Goal: Navigation & Orientation: Find specific page/section

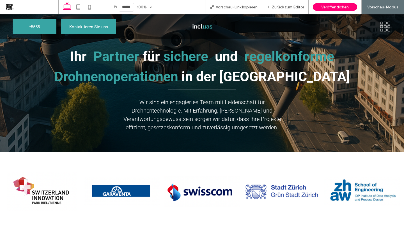
scroll to position [28, 0]
click at [293, 7] on span "Zurück zum Editor" at bounding box center [288, 7] width 32 height 5
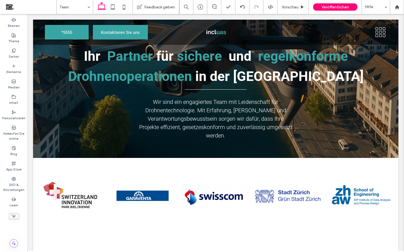
scroll to position [34, 0]
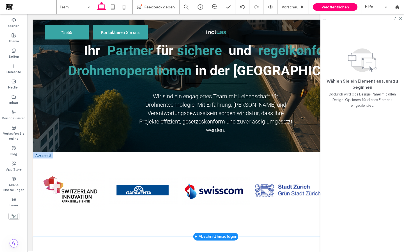
click at [39, 199] on link at bounding box center [71, 190] width 68 height 39
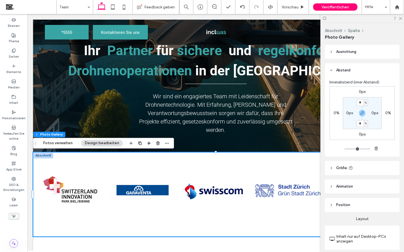
click at [348, 114] on label "0px" at bounding box center [349, 113] width 7 height 5
type input "*"
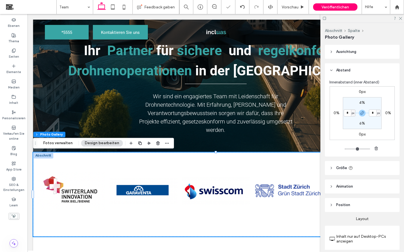
click at [349, 125] on section "4% * px 6% * px" at bounding box center [361, 113] width 39 height 32
click at [352, 114] on span "px" at bounding box center [352, 113] width 3 height 6
click at [350, 132] on span "%" at bounding box center [350, 132] width 3 height 6
type input "*"
type input "***"
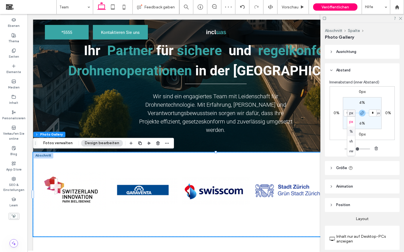
type input "***"
type input "*"
click at [348, 114] on input "***" at bounding box center [346, 113] width 7 height 7
type input "*"
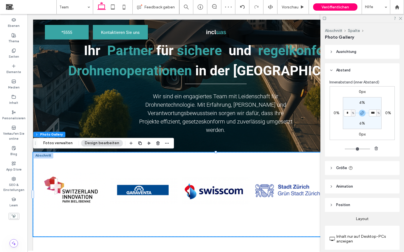
type input "*"
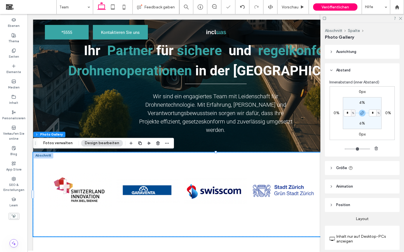
click at [349, 123] on section "4% * % 6% * %" at bounding box center [361, 113] width 39 height 32
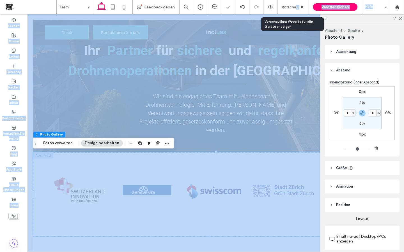
click at [296, 6] on span "Vorschau" at bounding box center [289, 7] width 17 height 5
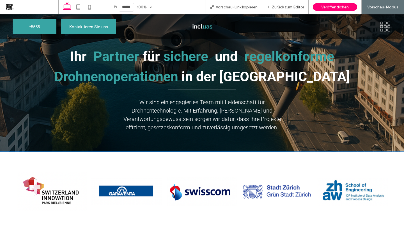
click at [304, 172] on link at bounding box center [276, 191] width 71 height 39
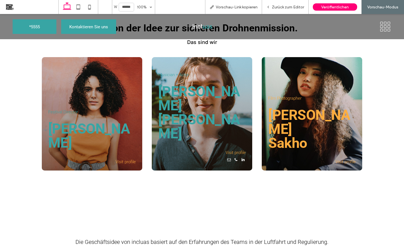
scroll to position [260, 0]
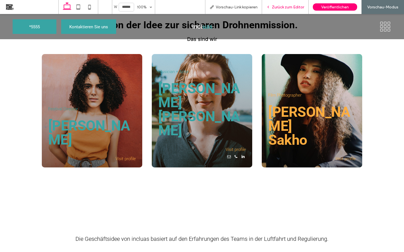
click at [281, 9] on span "Zurück zum Editor" at bounding box center [288, 7] width 32 height 5
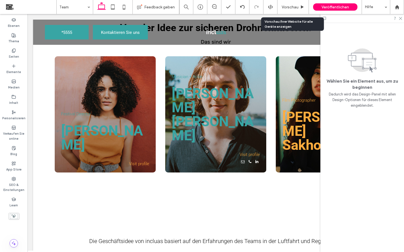
scroll to position [262, 0]
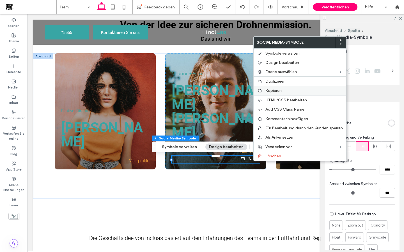
click at [273, 91] on span "Kopieren" at bounding box center [273, 90] width 16 height 5
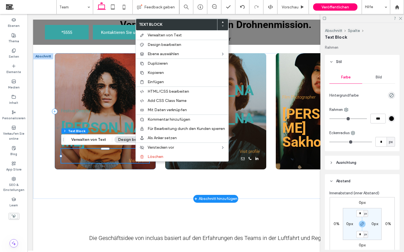
click at [124, 158] on p "Visit profile" at bounding box center [105, 158] width 88 height 9
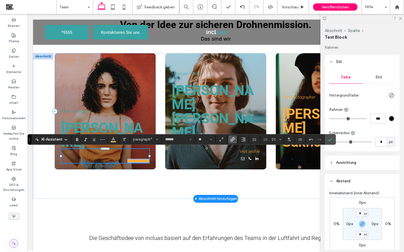
scroll to position [0, 0]
click at [329, 141] on icon "Bestätigen" at bounding box center [330, 139] width 4 height 4
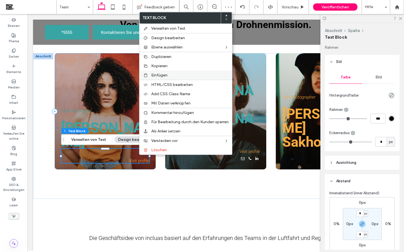
click at [161, 72] on div "Einfügen" at bounding box center [185, 75] width 92 height 9
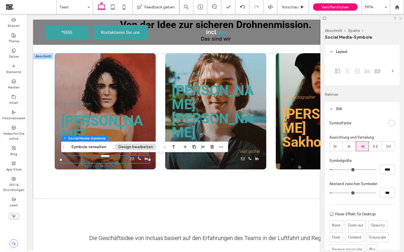
click at [401, 17] on icon at bounding box center [400, 18] width 4 height 4
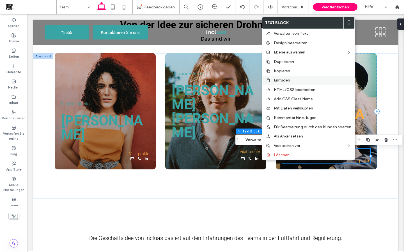
click at [291, 80] on label "Einfügen" at bounding box center [312, 80] width 77 height 5
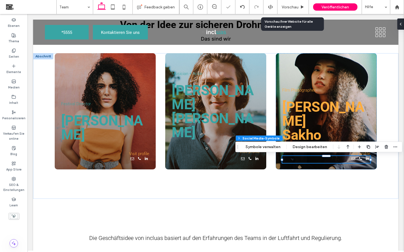
click at [284, 6] on span "Vorschau" at bounding box center [289, 7] width 17 height 5
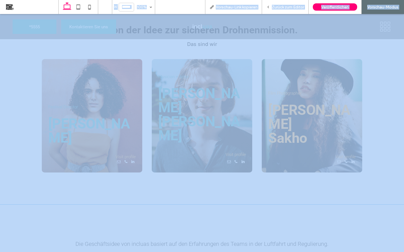
scroll to position [258, 0]
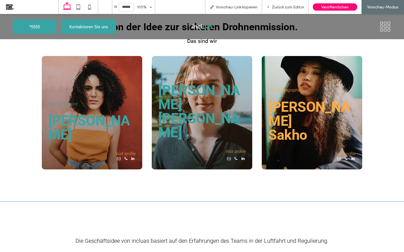
click at [303, 131] on span "Sakho" at bounding box center [287, 135] width 39 height 16
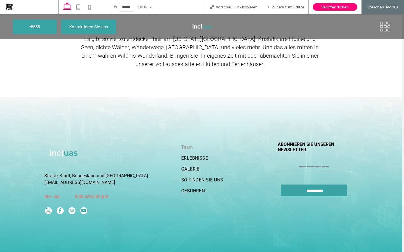
scroll to position [1089, 3]
click at [384, 26] on icon at bounding box center [385, 26] width 12 height 11
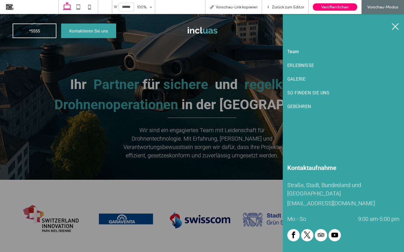
click at [397, 25] on icon at bounding box center [395, 26] width 8 height 8
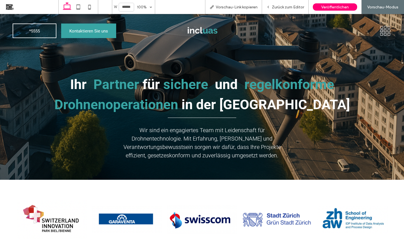
click at [198, 31] on img at bounding box center [201, 30] width 41 height 24
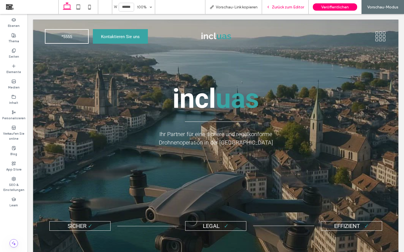
click at [289, 8] on span "Zurück zum Editor" at bounding box center [288, 7] width 32 height 5
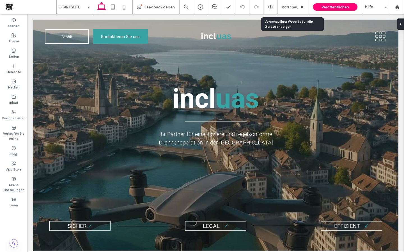
click at [289, 8] on span "Vorschau" at bounding box center [289, 7] width 17 height 5
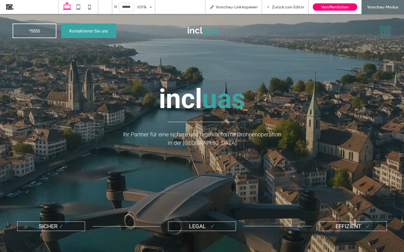
click at [384, 33] on icon at bounding box center [385, 31] width 12 height 11
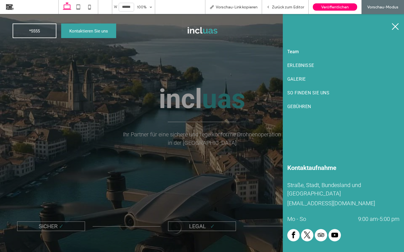
click at [296, 52] on span "Team" at bounding box center [293, 51] width 12 height 5
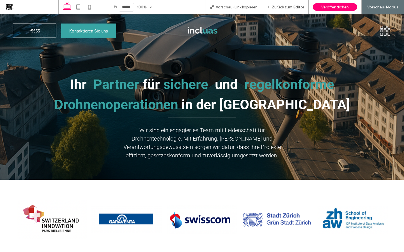
click at [200, 30] on img at bounding box center [201, 30] width 41 height 24
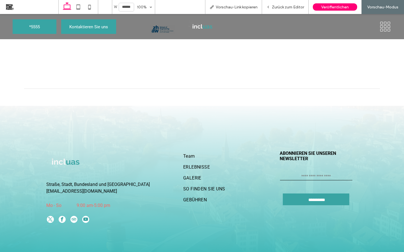
scroll to position [1339, 0]
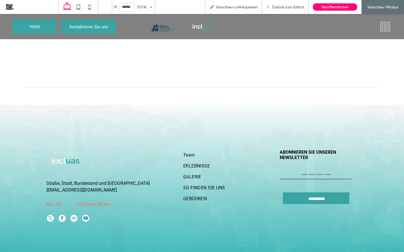
click at [383, 26] on icon at bounding box center [385, 26] width 12 height 11
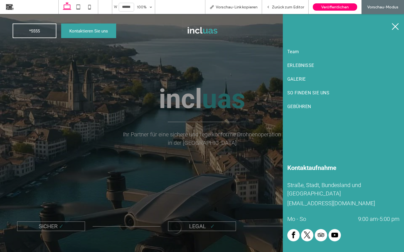
click at [394, 31] on link at bounding box center [395, 26] width 8 height 8
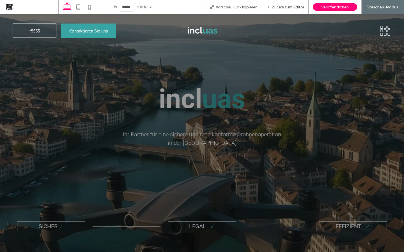
scroll to position [1339, 0]
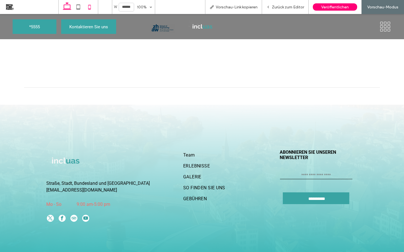
click at [91, 8] on icon at bounding box center [89, 6] width 11 height 11
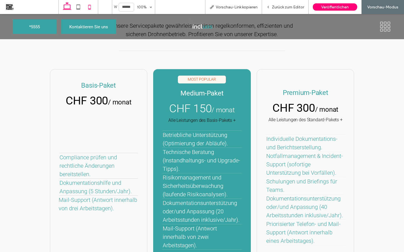
type input "*****"
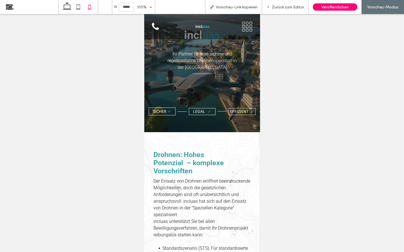
scroll to position [0, 0]
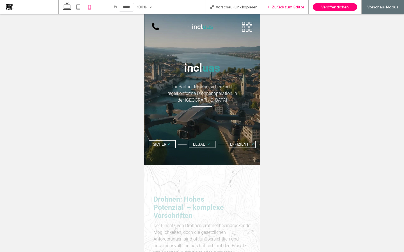
click at [279, 10] on div "Zurück zum Editor" at bounding box center [285, 7] width 47 height 14
click at [280, 7] on span "Zurück zum Editor" at bounding box center [288, 7] width 32 height 5
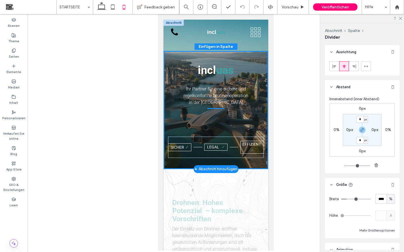
scroll to position [112, 0]
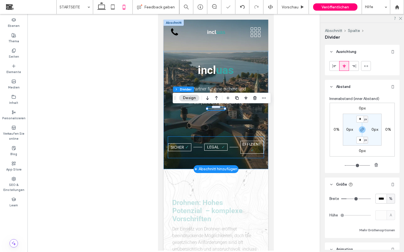
click at [182, 147] on span "Sicher" at bounding box center [176, 147] width 13 height 4
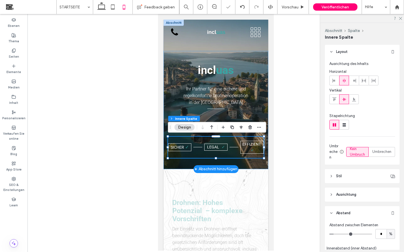
click at [182, 147] on span "Sicher" at bounding box center [176, 147] width 13 height 4
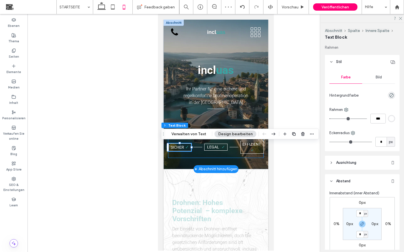
click at [182, 146] on span "Sicher" at bounding box center [176, 147] width 13 height 4
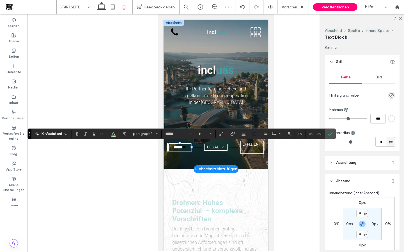
click at [182, 146] on span "******" at bounding box center [177, 147] width 9 height 4
type input "*"
drag, startPoint x: 184, startPoint y: 146, endPoint x: 171, endPoint y: 144, distance: 13.6
click at [171, 144] on p "****** *" at bounding box center [179, 147] width 23 height 7
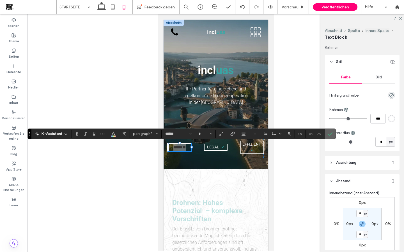
click at [330, 136] on span "Bestätigen" at bounding box center [329, 134] width 3 height 10
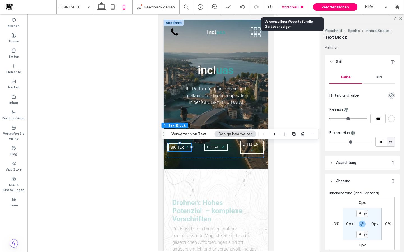
click at [291, 8] on span "Vorschau" at bounding box center [289, 7] width 17 height 5
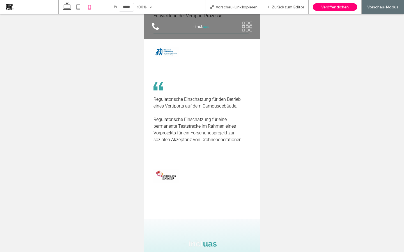
scroll to position [1796, 0]
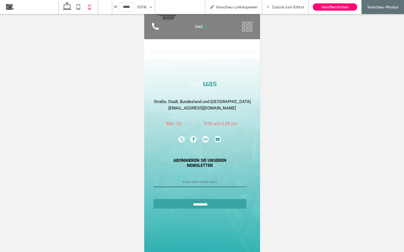
click at [248, 30] on icon at bounding box center [246, 26] width 12 height 11
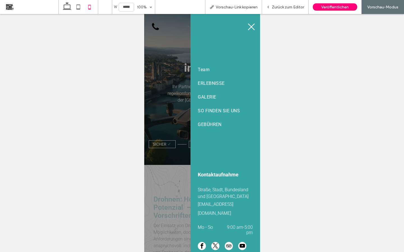
scroll to position [0, 0]
click at [210, 95] on span "GALERIE" at bounding box center [206, 96] width 18 height 5
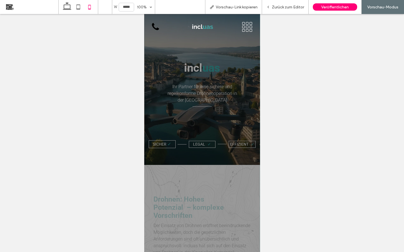
scroll to position [1796, 0]
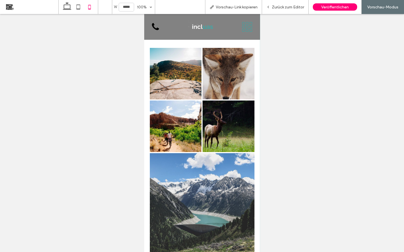
click at [251, 26] on icon at bounding box center [250, 27] width 3 height 3
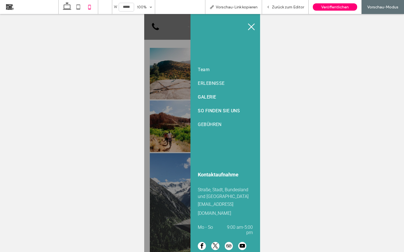
click at [212, 112] on span "SO FINDEN SIE UNS" at bounding box center [218, 110] width 42 height 5
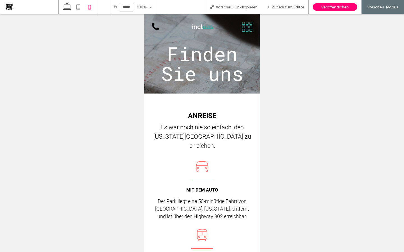
click at [244, 28] on icon at bounding box center [246, 27] width 12 height 11
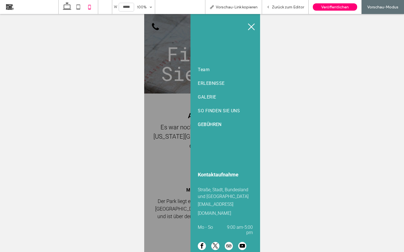
click at [219, 122] on span "GEBÜHREN" at bounding box center [209, 124] width 24 height 5
